Goal: Task Accomplishment & Management: Complete application form

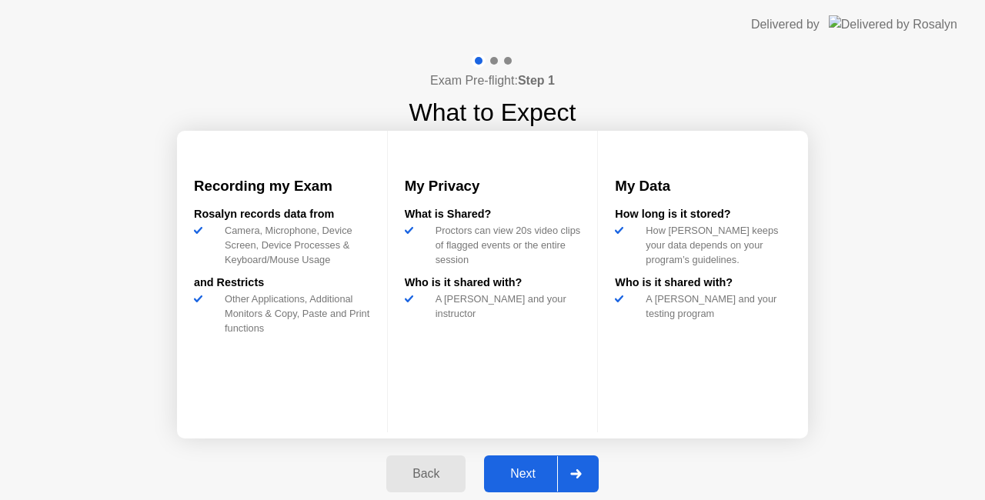
click at [524, 467] on div "Next" at bounding box center [523, 474] width 68 height 14
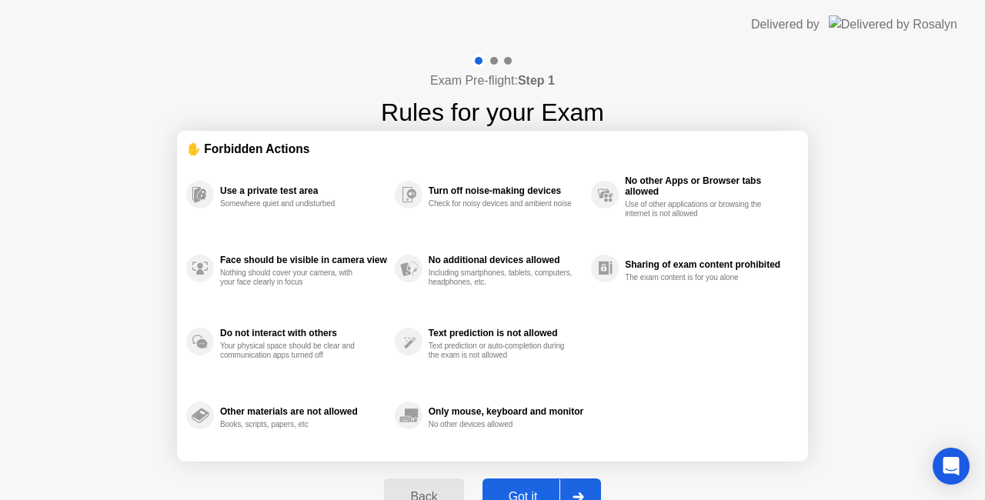
click at [530, 485] on button "Got it" at bounding box center [541, 497] width 118 height 37
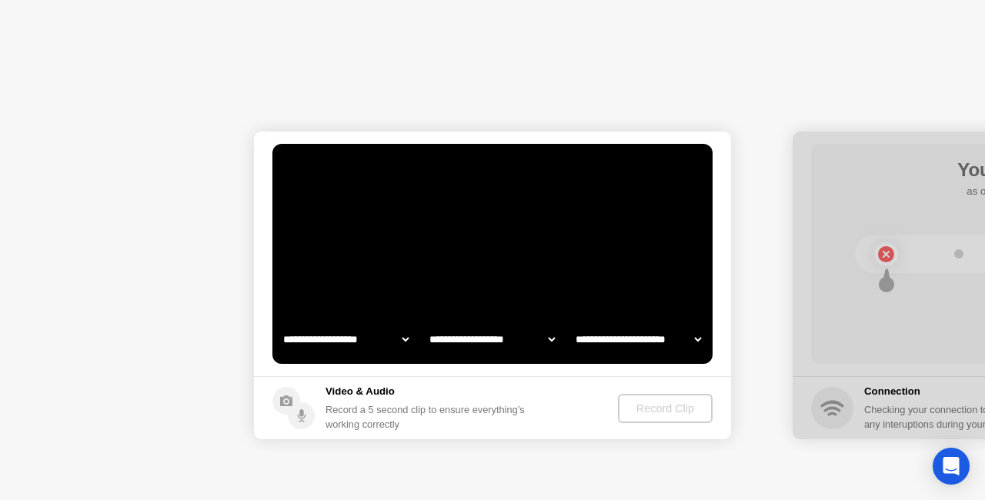
select select "**********"
select select "*******"
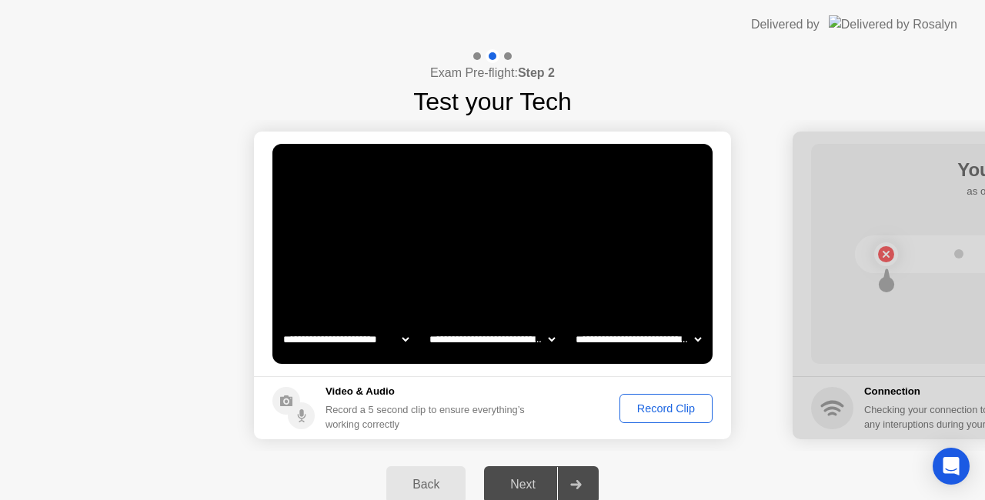
click at [642, 409] on div "Record Clip" at bounding box center [666, 408] width 82 height 12
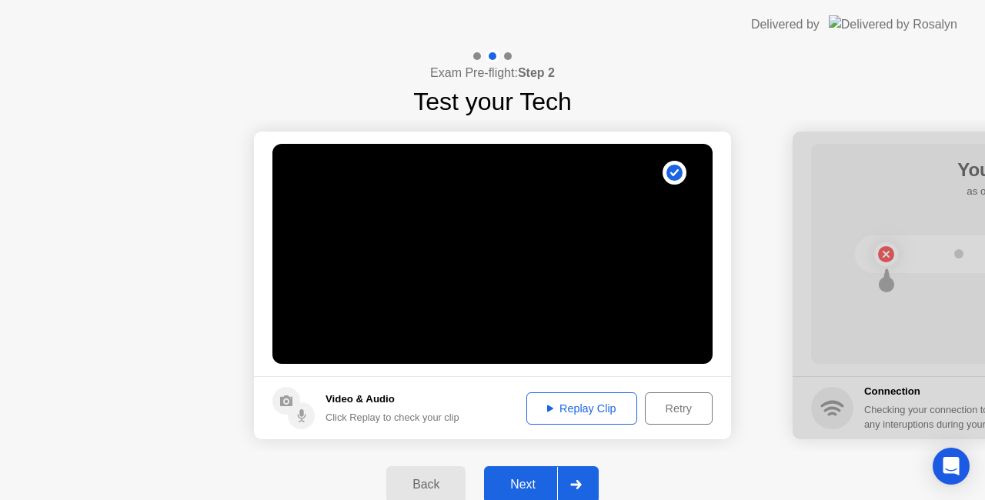
click at [515, 498] on button "Next" at bounding box center [541, 484] width 115 height 37
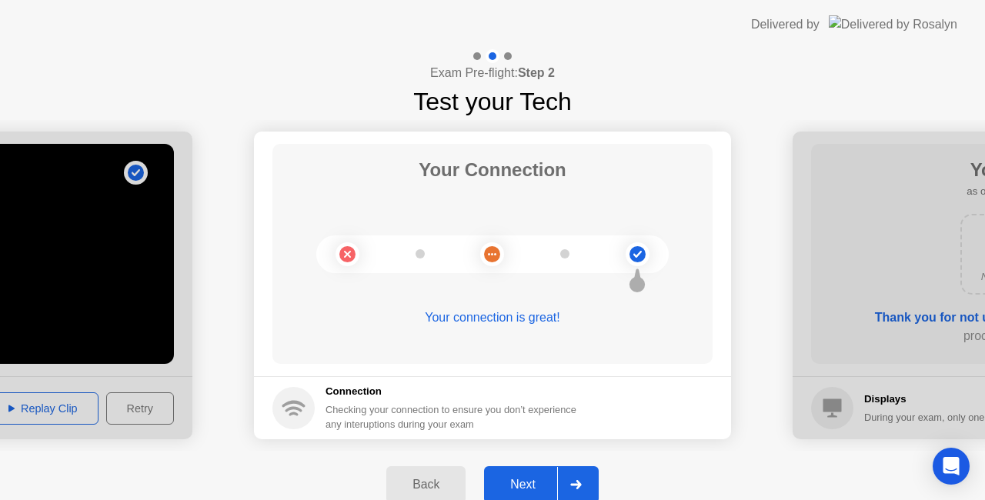
click at [539, 478] on div "Next" at bounding box center [523, 485] width 68 height 14
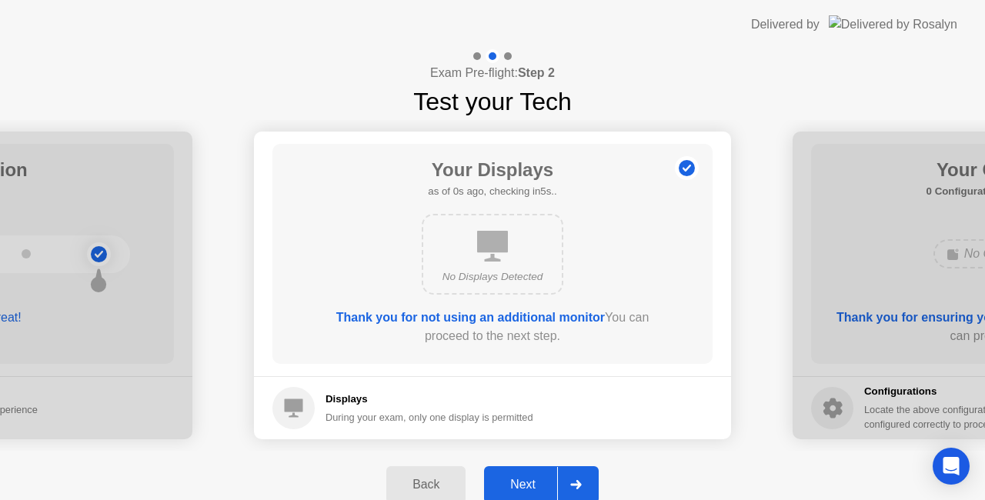
click at [539, 478] on div "Next" at bounding box center [523, 485] width 68 height 14
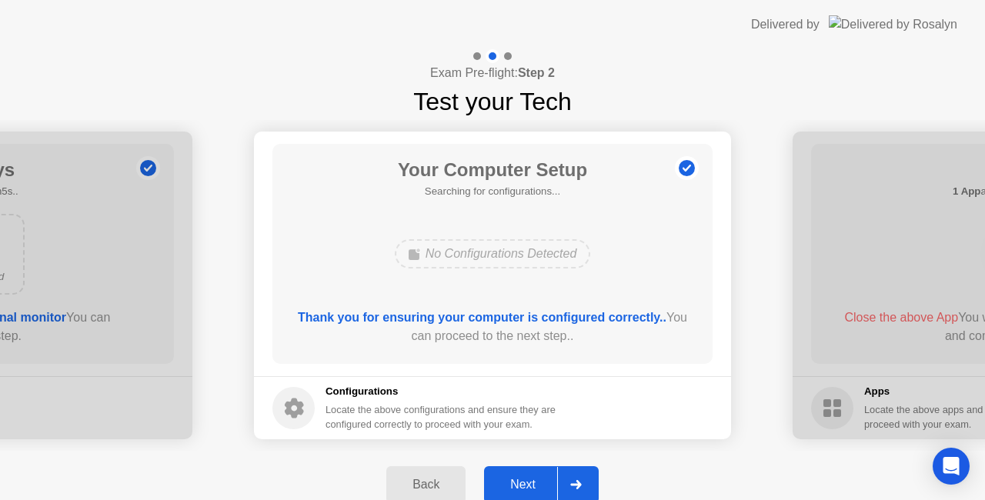
click at [539, 478] on div "Next" at bounding box center [523, 485] width 68 height 14
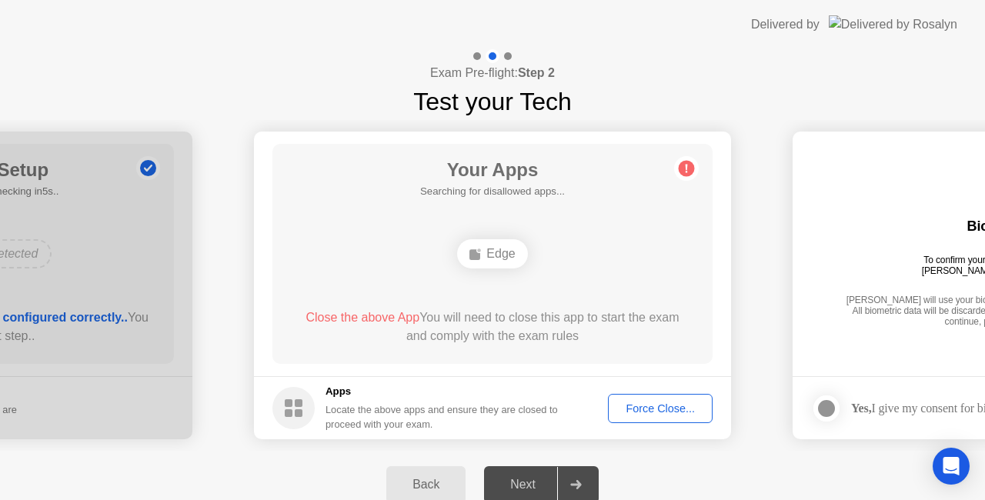
click at [655, 405] on div "Force Close..." at bounding box center [660, 408] width 94 height 12
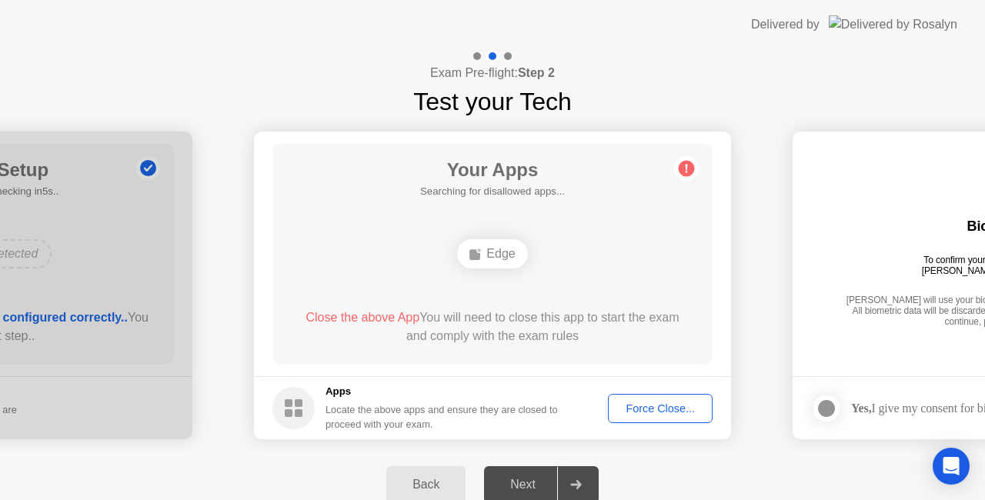
click at [663, 412] on div "Force Close..." at bounding box center [660, 408] width 94 height 12
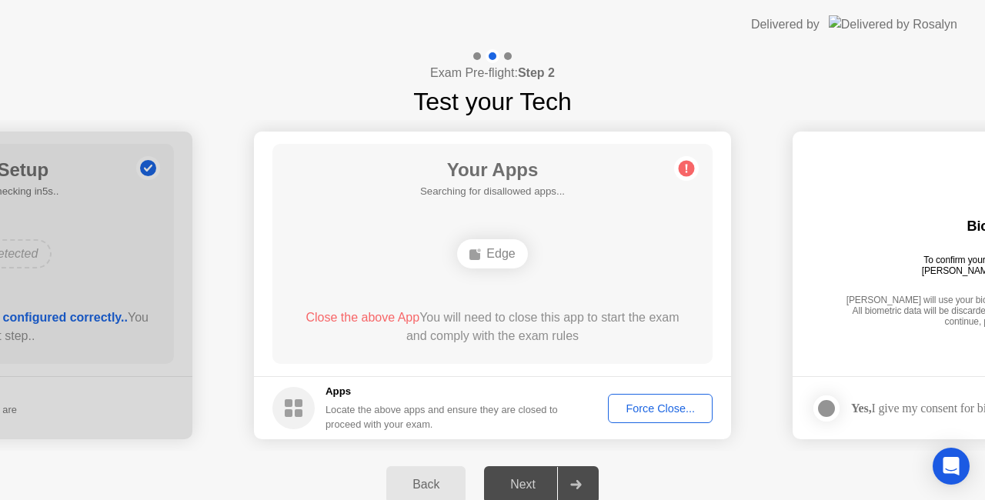
click at [492, 257] on div "Edge" at bounding box center [492, 253] width 70 height 29
click at [682, 164] on circle at bounding box center [687, 169] width 16 height 16
drag, startPoint x: 637, startPoint y: 238, endPoint x: 637, endPoint y: 256, distance: 17.7
click at [637, 256] on div "Edge" at bounding box center [492, 254] width 352 height 42
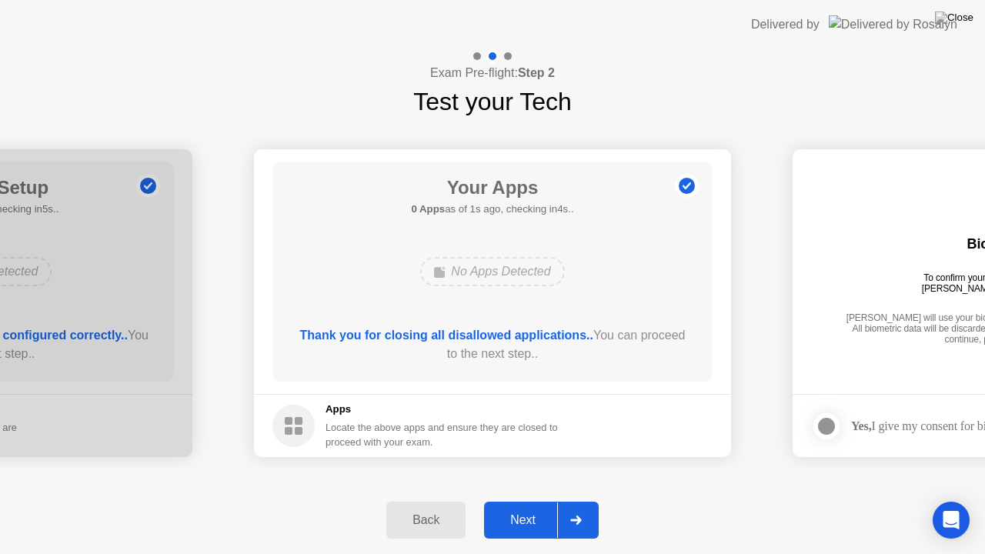
click at [532, 499] on div "Next" at bounding box center [523, 520] width 68 height 14
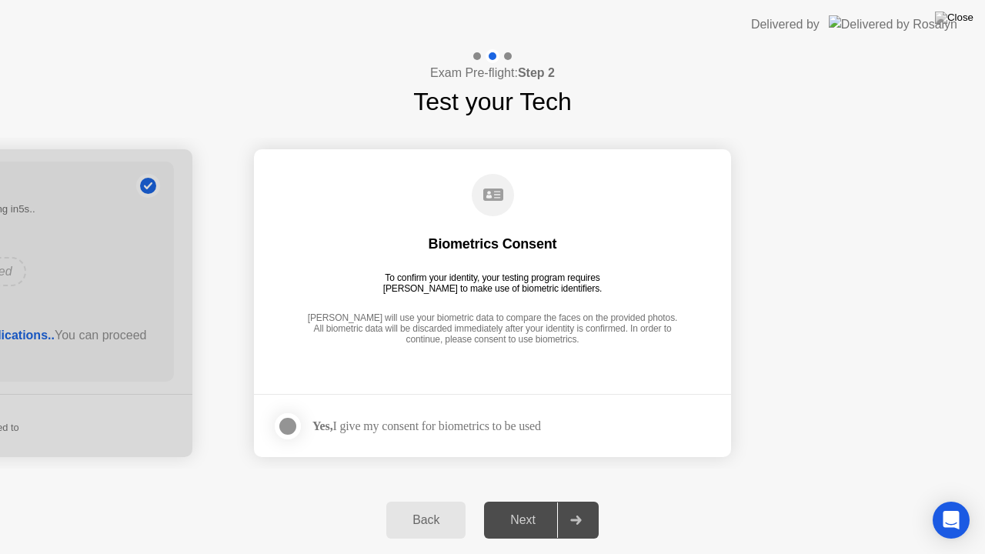
click at [408, 432] on div "Yes, I give my consent for biometrics to be used" at bounding box center [426, 426] width 228 height 15
click at [283, 428] on div at bounding box center [288, 426] width 18 height 18
click at [529, 499] on div "Next" at bounding box center [523, 520] width 68 height 14
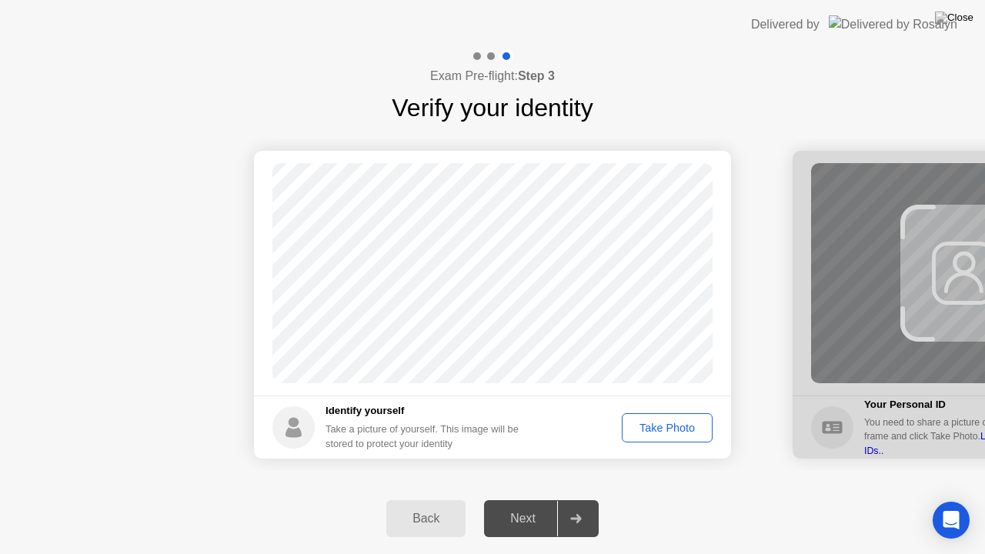
click at [672, 440] on button "Take Photo" at bounding box center [667, 427] width 91 height 29
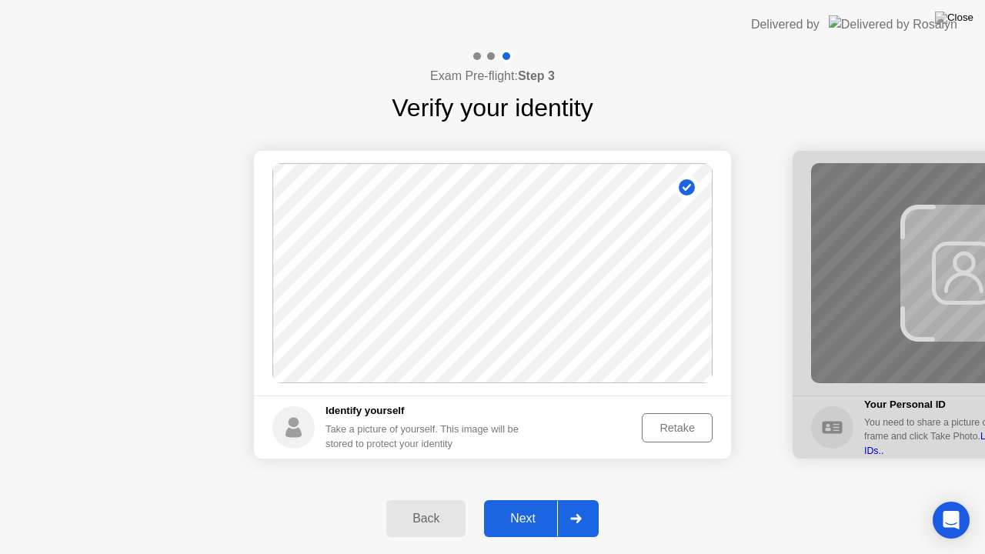
click at [655, 423] on div "Retake" at bounding box center [677, 428] width 60 height 12
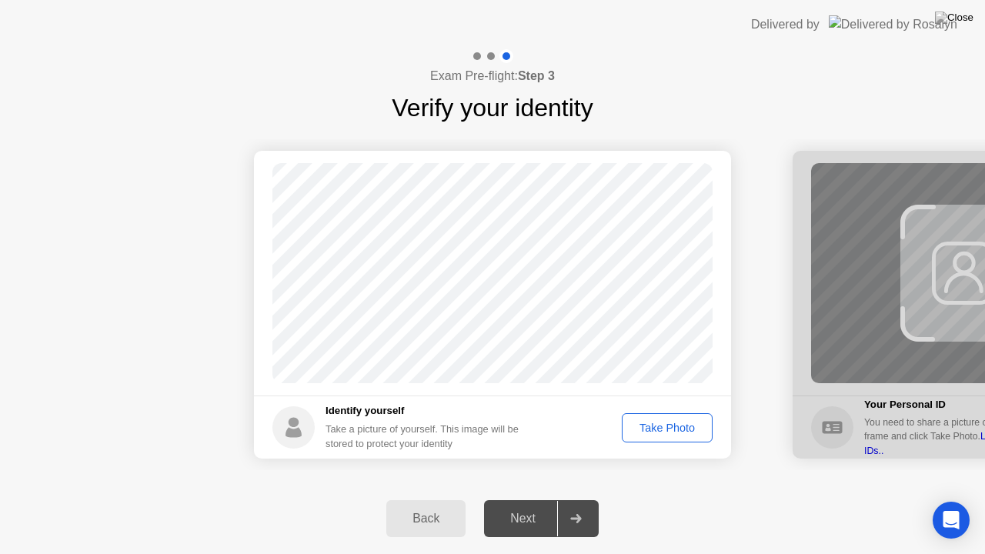
click at [655, 423] on div "Take Photo" at bounding box center [667, 428] width 80 height 12
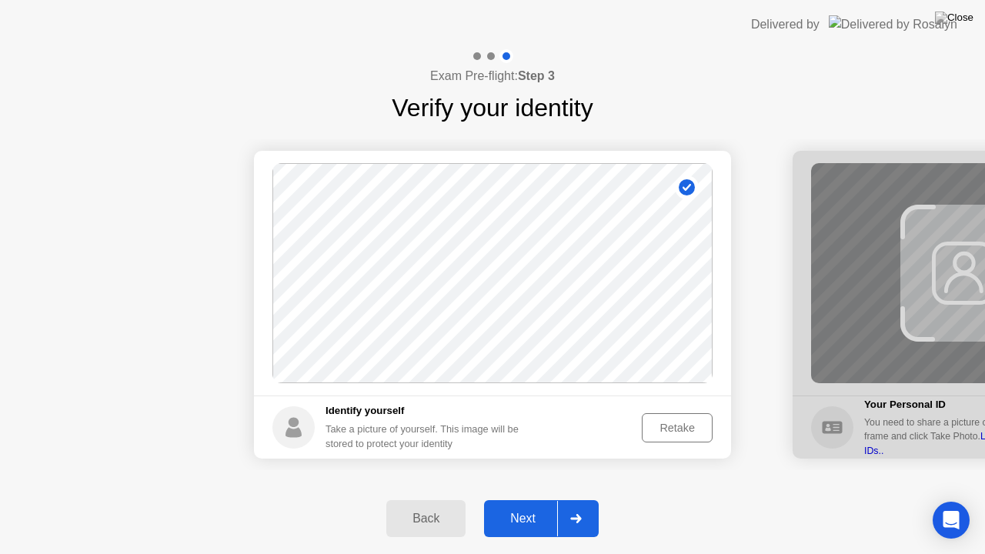
click at [652, 426] on div "Retake" at bounding box center [677, 428] width 60 height 12
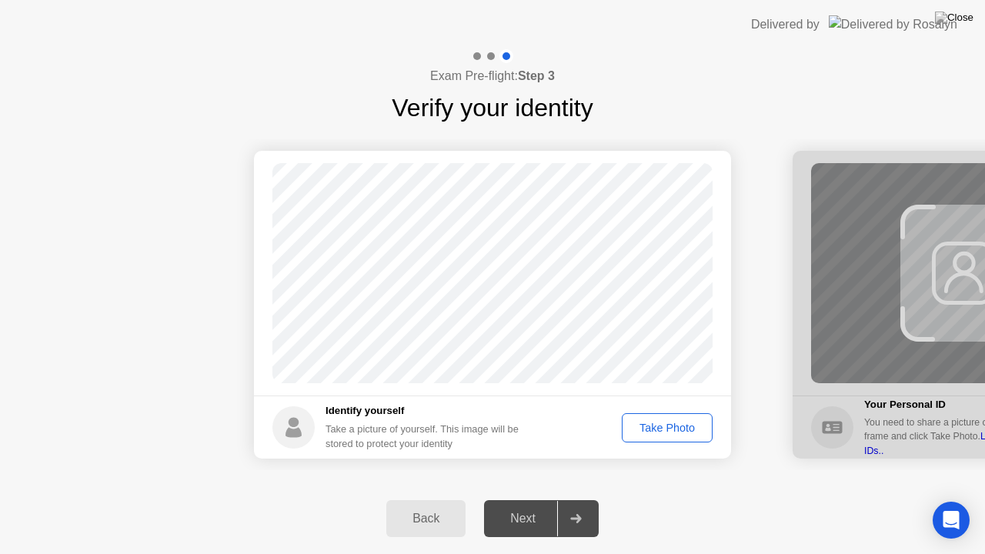
click at [652, 426] on div "Take Photo" at bounding box center [667, 428] width 80 height 12
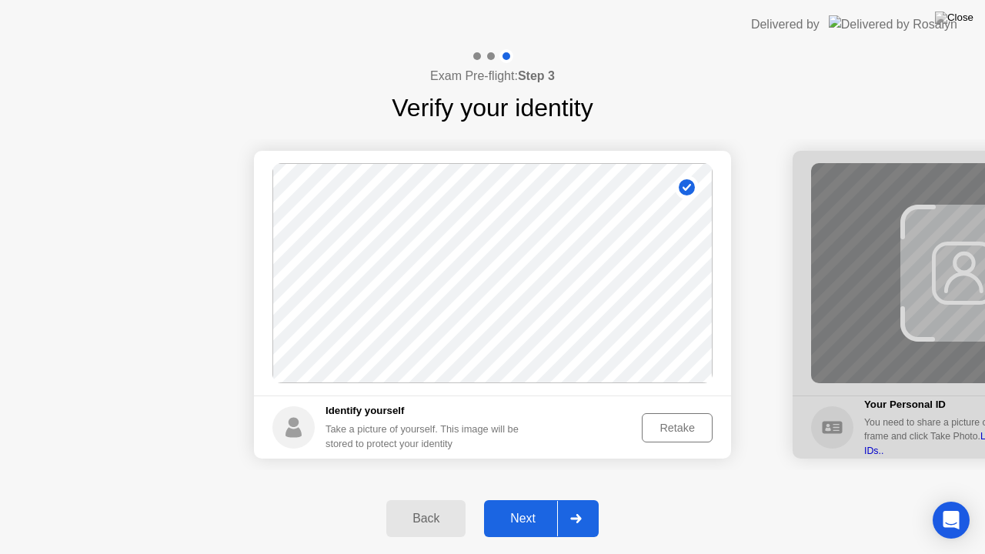
click at [514, 499] on div "Next" at bounding box center [523, 519] width 68 height 14
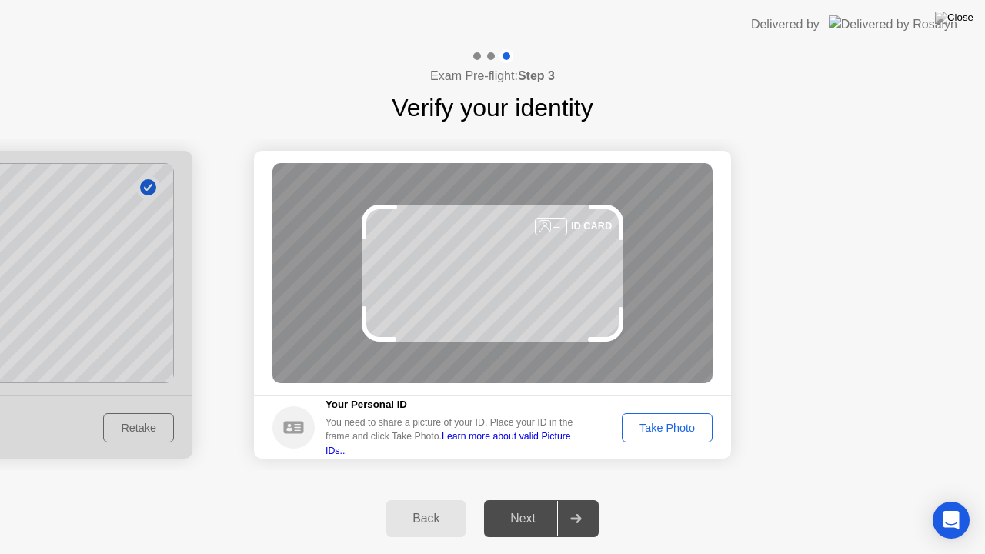
click at [514, 499] on div "Next" at bounding box center [523, 519] width 68 height 14
click at [695, 414] on button "Take Photo" at bounding box center [667, 427] width 91 height 29
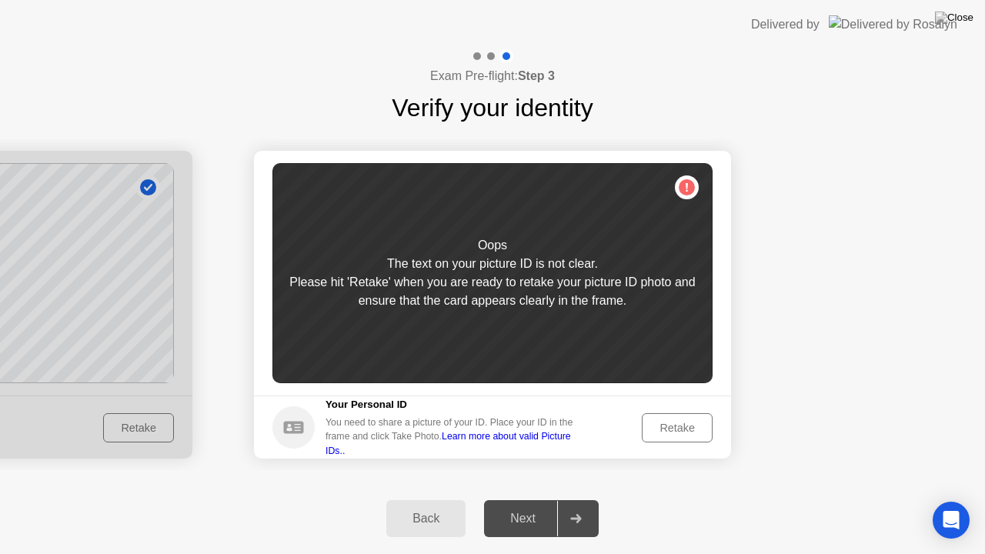
click at [695, 414] on button "Retake" at bounding box center [677, 427] width 71 height 29
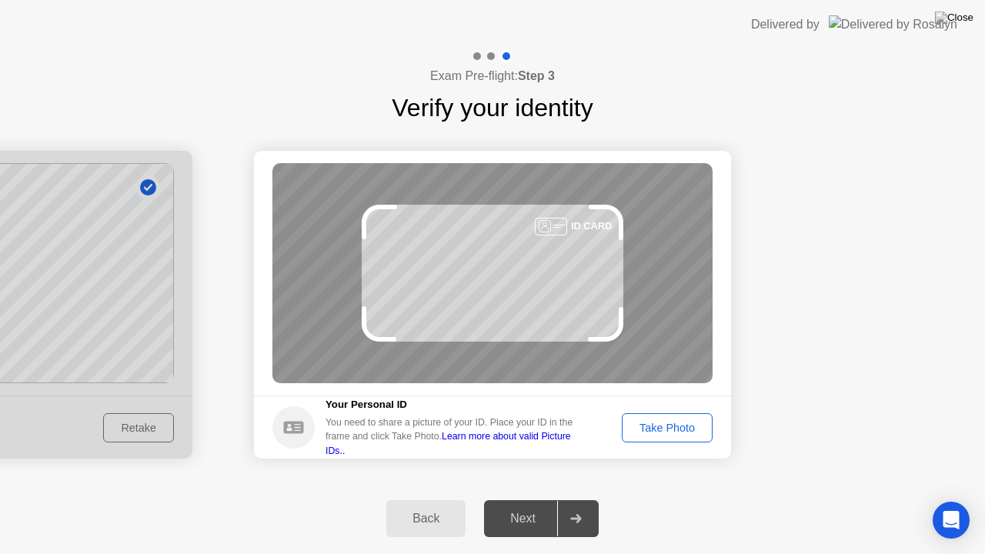
click at [695, 414] on button "Take Photo" at bounding box center [667, 427] width 91 height 29
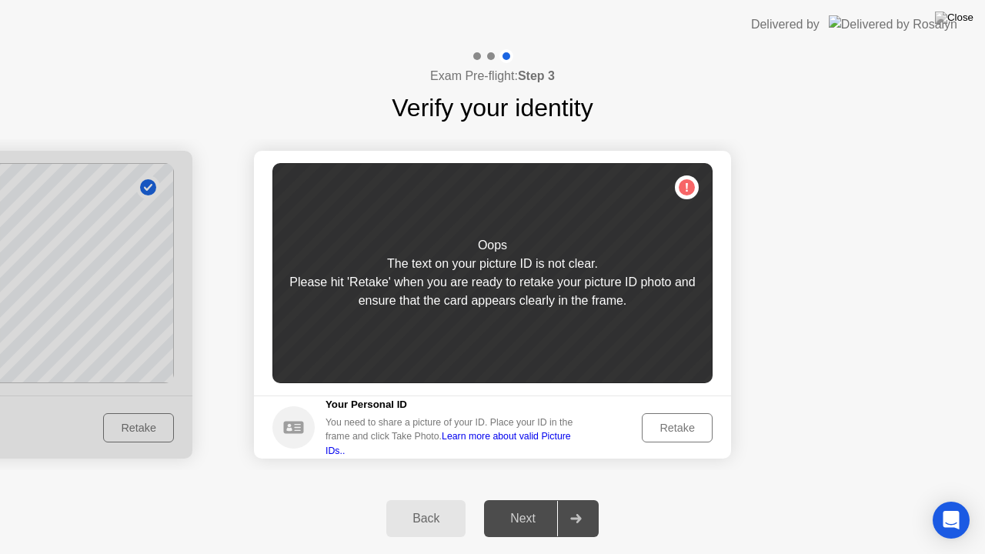
click at [695, 414] on button "Retake" at bounding box center [677, 427] width 71 height 29
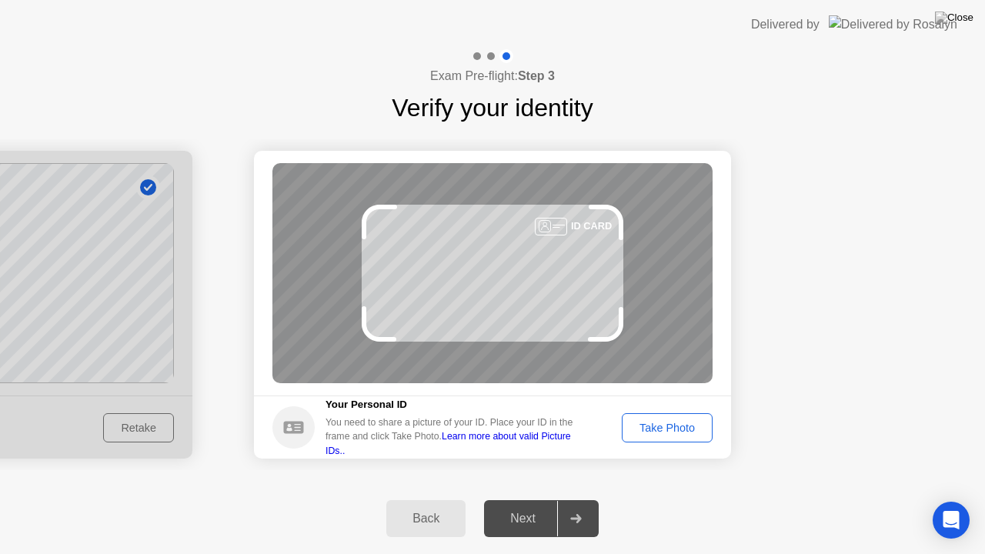
click at [695, 414] on button "Take Photo" at bounding box center [667, 427] width 91 height 29
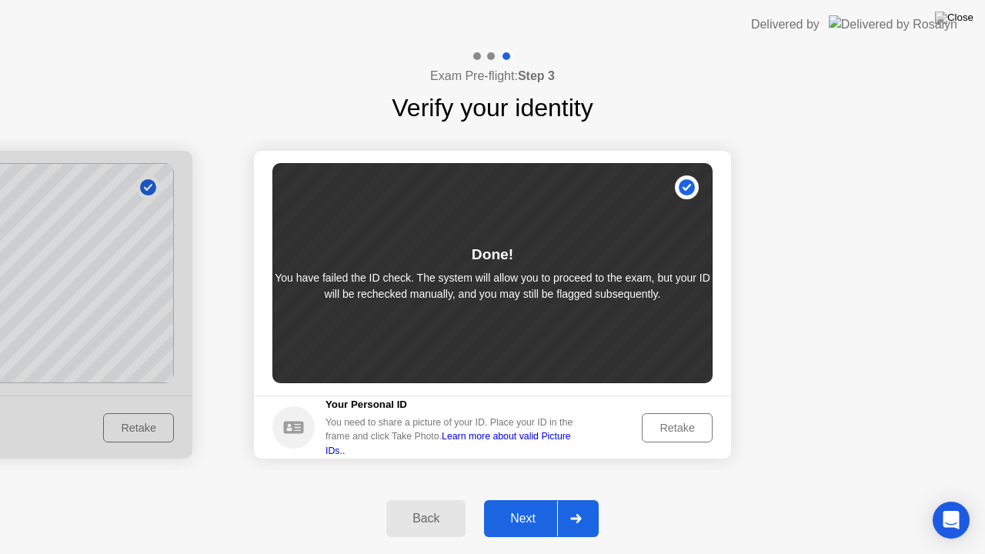
click at [520, 499] on div "Next" at bounding box center [523, 519] width 68 height 14
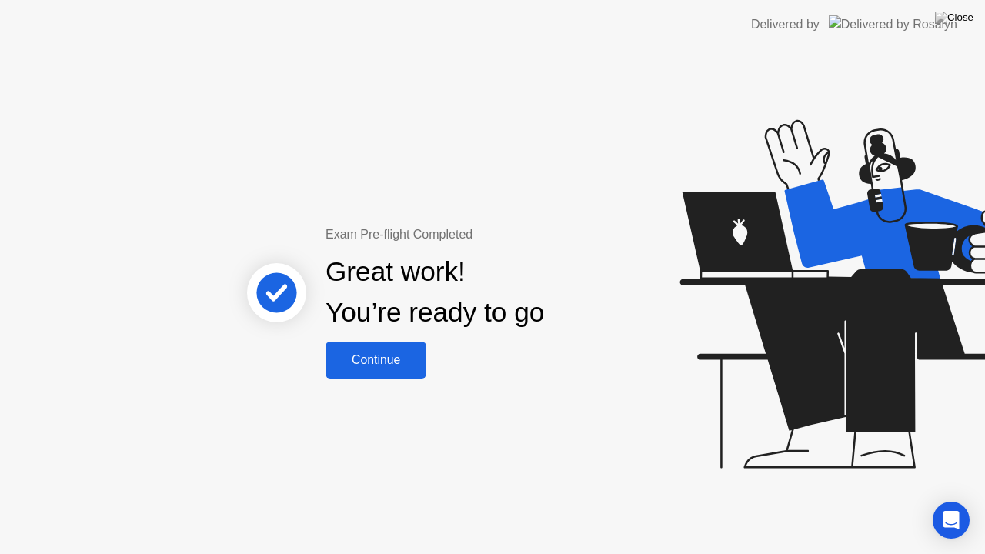
click at [391, 349] on button "Continue" at bounding box center [375, 360] width 101 height 37
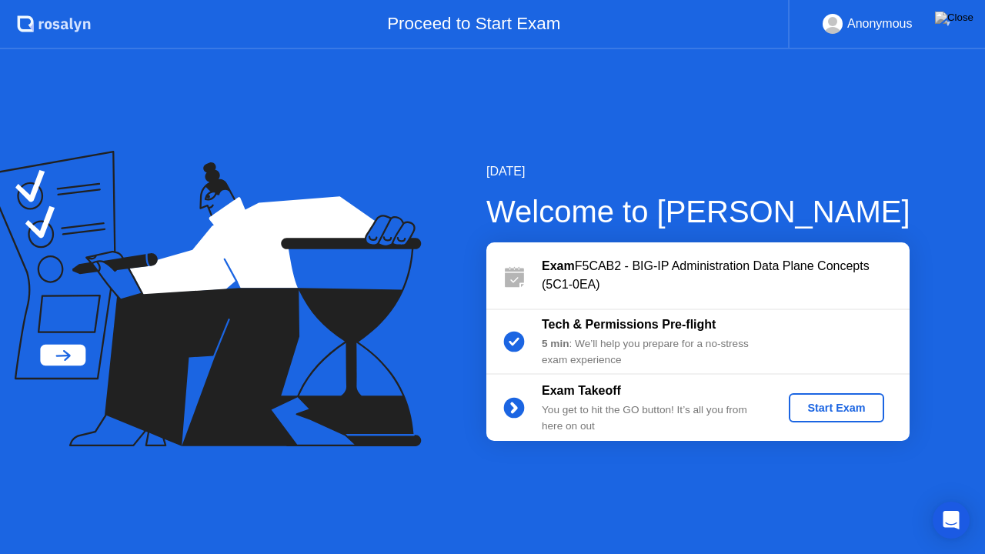
click at [838, 405] on div "Start Exam" at bounding box center [836, 408] width 82 height 12
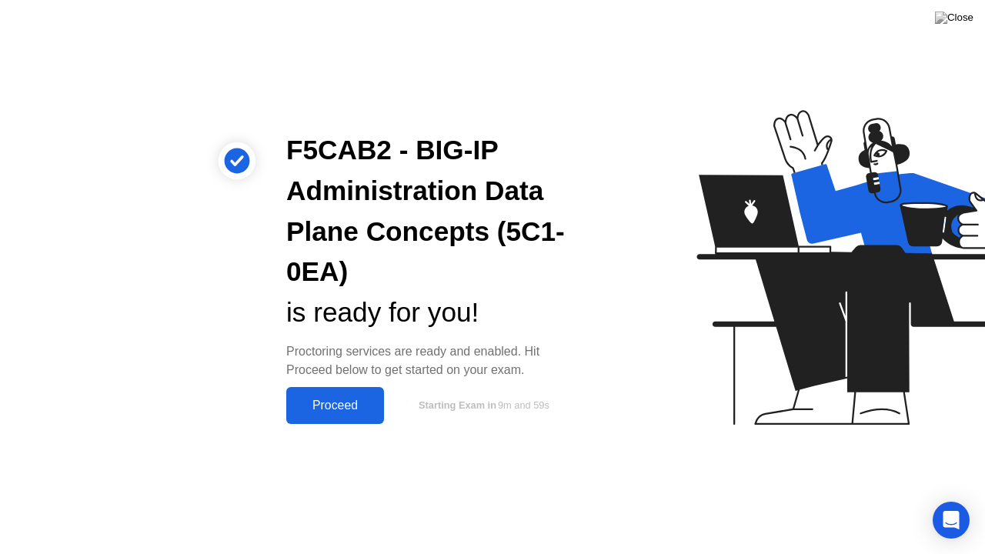
click at [322, 409] on div "Proceed" at bounding box center [335, 406] width 88 height 14
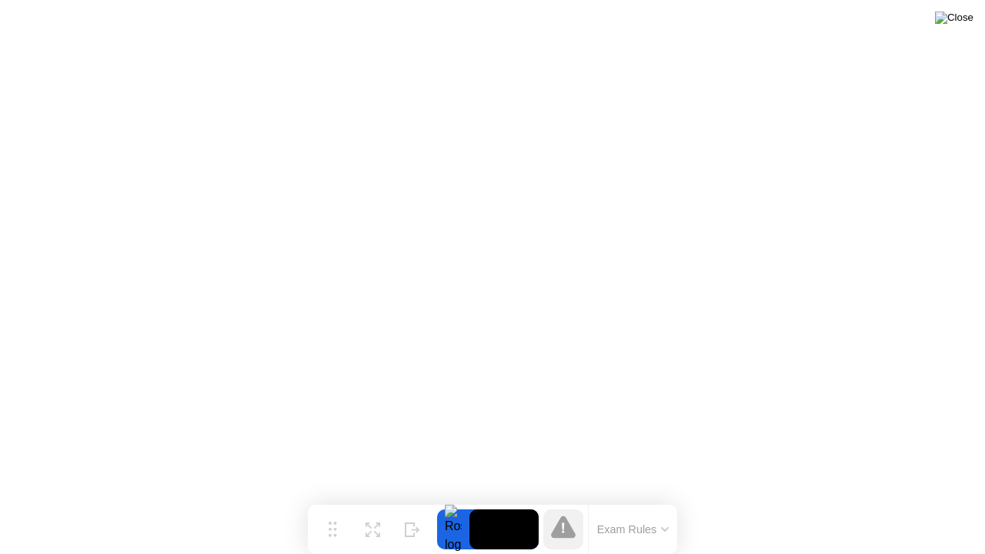
click at [957, 24] on img at bounding box center [954, 18] width 38 height 12
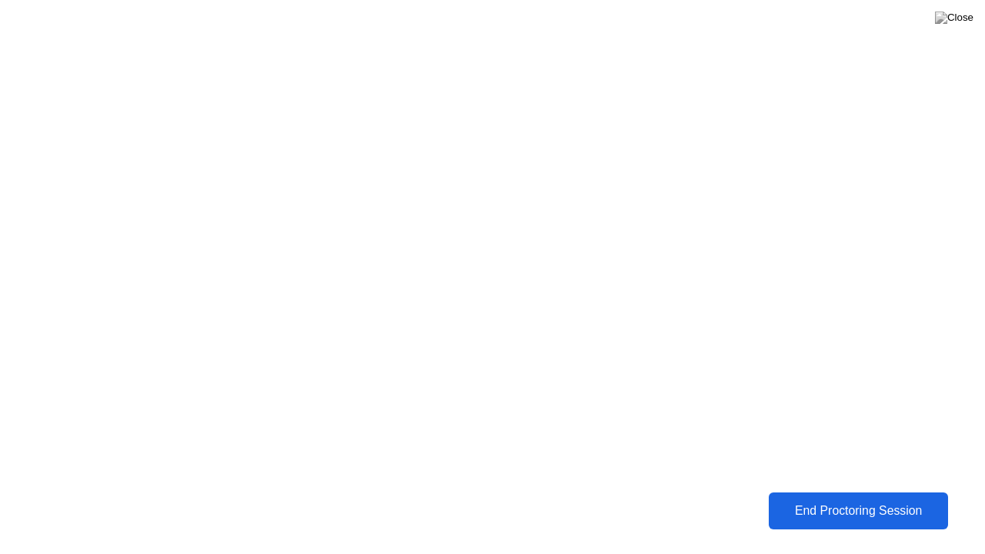
click at [876, 499] on button "End Proctoring Session" at bounding box center [858, 510] width 179 height 37
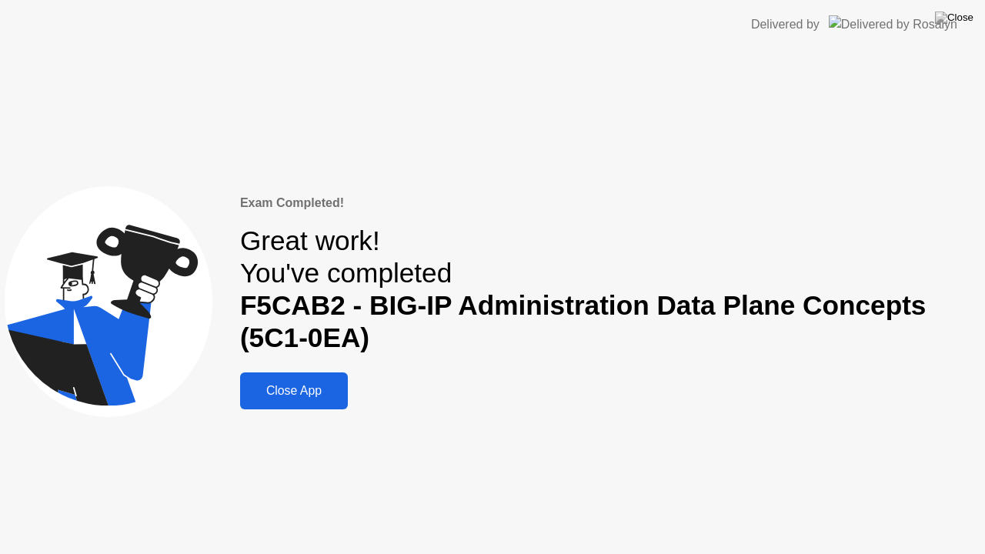
click at [315, 395] on div "Close App" at bounding box center [294, 391] width 98 height 14
